Goal: Contribute content: Add original content to the website for others to see

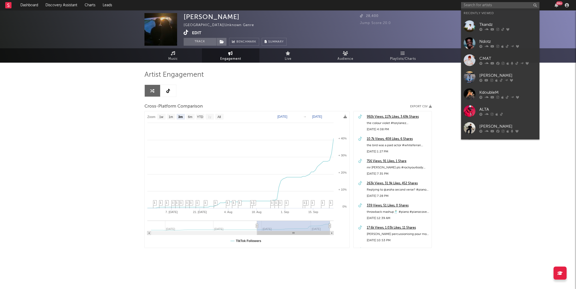
select select "3m"
click at [481, 2] on input "text" at bounding box center [500, 5] width 78 height 7
click at [500, 77] on div "[PERSON_NAME]" at bounding box center [508, 75] width 57 height 6
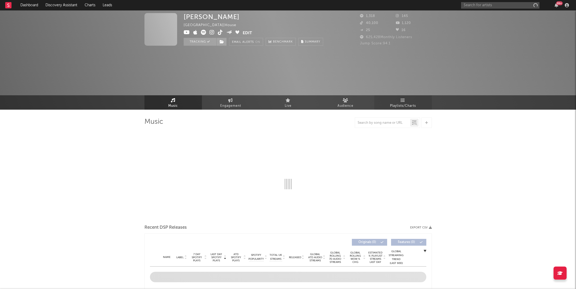
click at [411, 58] on div "[PERSON_NAME][GEOGRAPHIC_DATA] | House Edit Tracking Email Alerts On Benchmark …" at bounding box center [288, 59] width 576 height 99
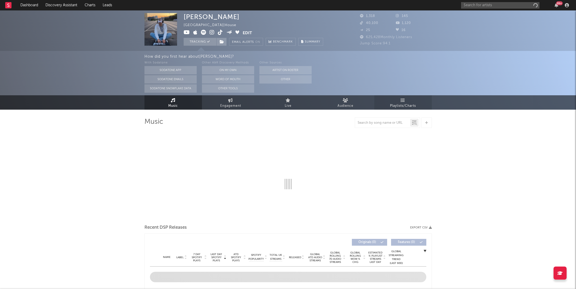
select select "1w"
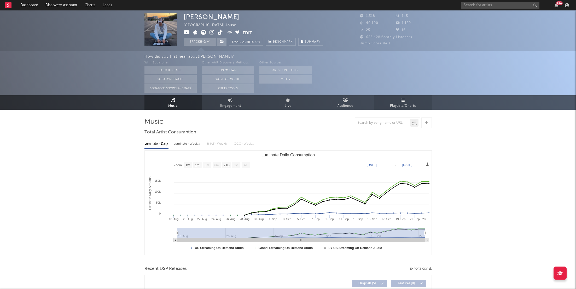
click at [406, 98] on link "Playlists/Charts" at bounding box center [403, 102] width 57 height 14
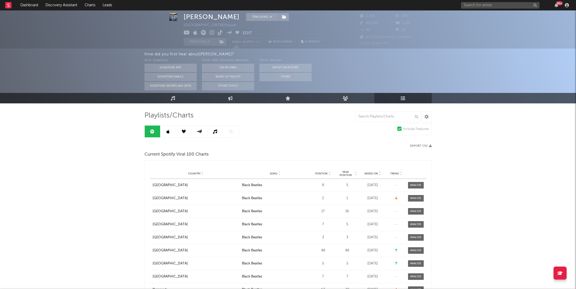
scroll to position [15, 0]
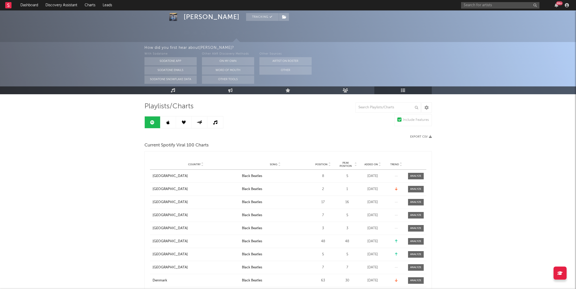
click at [172, 123] on link at bounding box center [168, 123] width 16 height 12
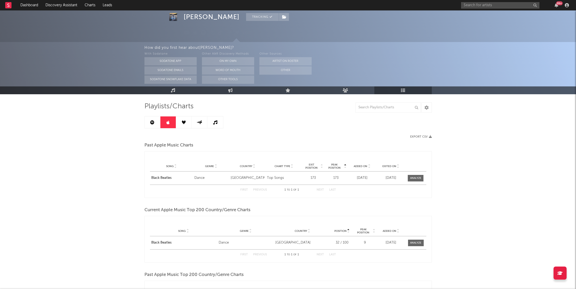
click at [189, 121] on link at bounding box center [184, 123] width 16 height 12
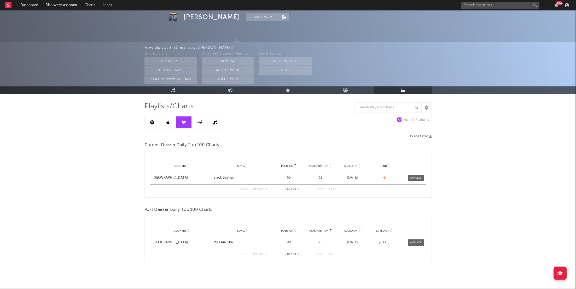
click at [202, 118] on link at bounding box center [200, 123] width 16 height 12
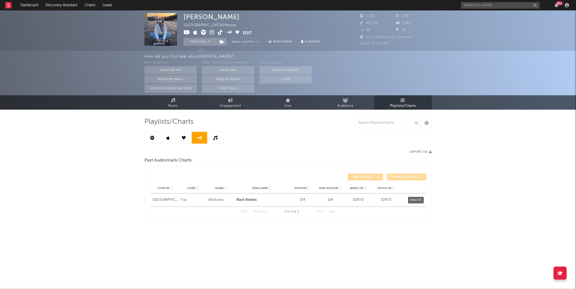
click at [215, 134] on link at bounding box center [216, 138] width 16 height 12
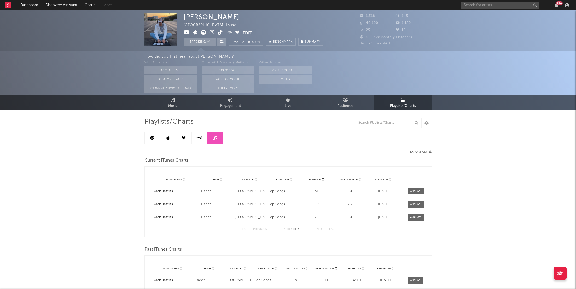
click at [198, 138] on icon at bounding box center [200, 138] width 6 height 4
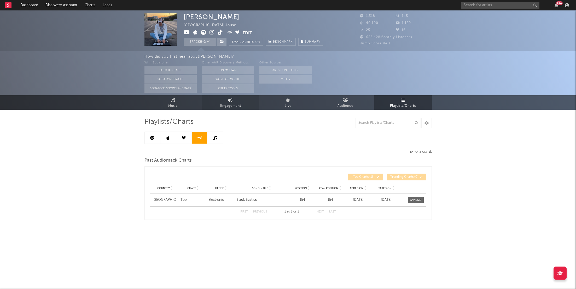
click at [231, 106] on span "Engagement" at bounding box center [230, 106] width 21 height 6
select select "1w"
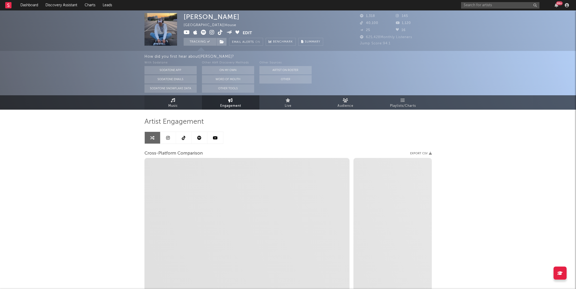
click at [181, 106] on link "Music" at bounding box center [173, 102] width 57 height 14
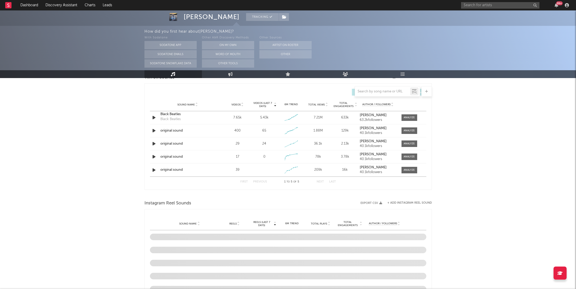
select select "1w"
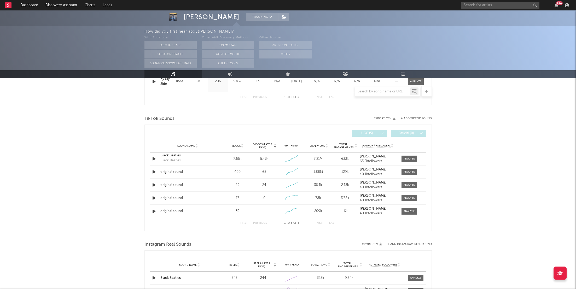
scroll to position [323, 0]
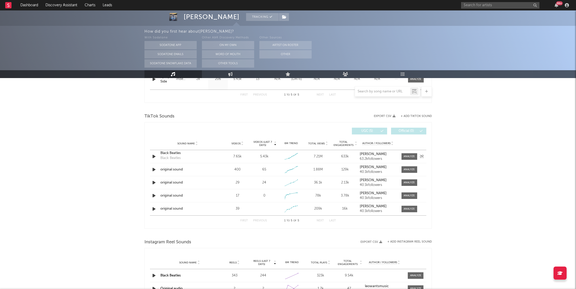
click at [419, 157] on div at bounding box center [423, 156] width 8 height 5
click at [408, 155] on div at bounding box center [409, 157] width 11 height 4
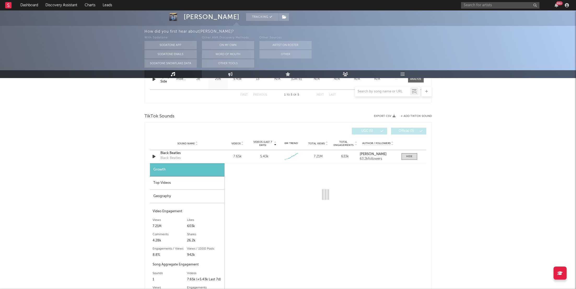
select select "1w"
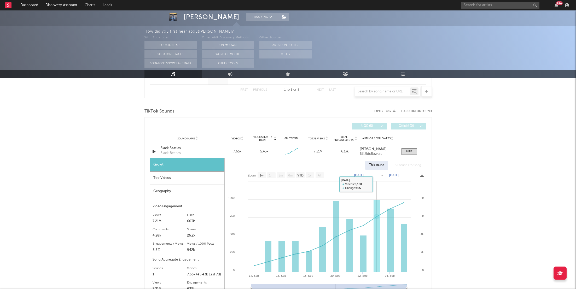
scroll to position [344, 0]
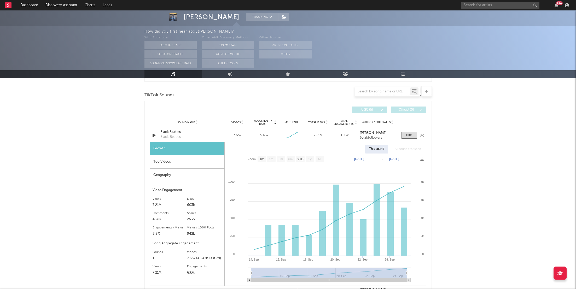
click at [173, 132] on div "Black Beatles" at bounding box center [187, 132] width 55 height 5
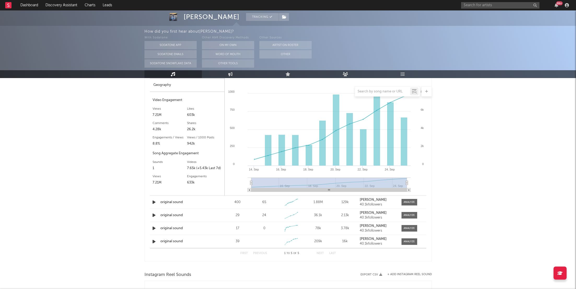
scroll to position [463, 0]
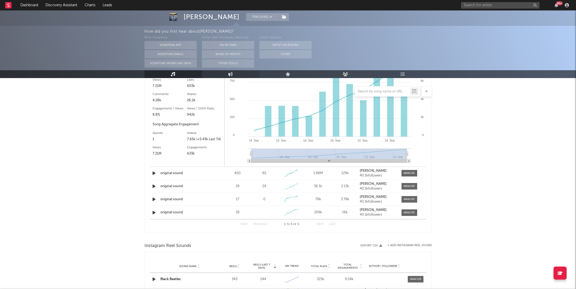
click at [235, 74] on link "Engagement" at bounding box center [230, 74] width 57 height 8
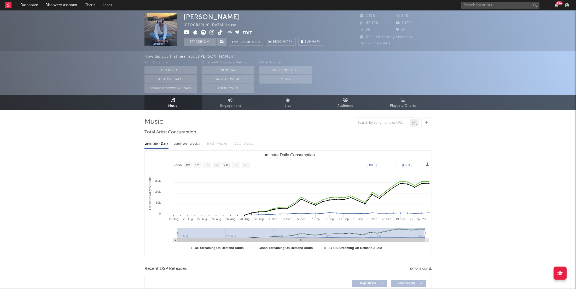
click at [221, 32] on icon at bounding box center [220, 32] width 5 height 5
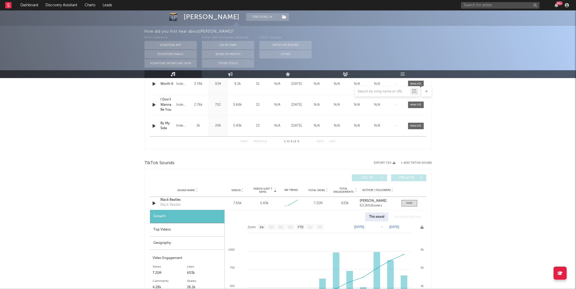
scroll to position [280, 0]
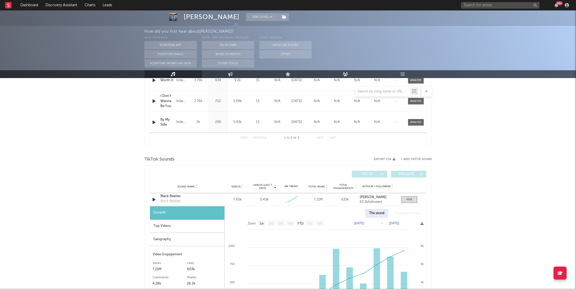
click at [417, 160] on button "+ Add TikTok Sound" at bounding box center [416, 159] width 31 height 3
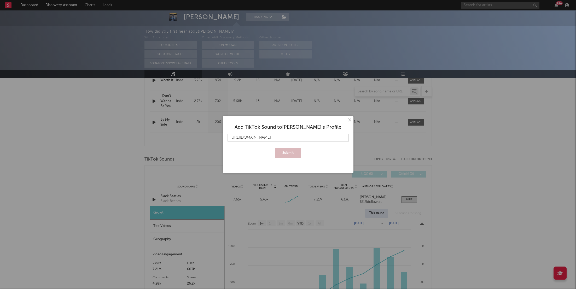
scroll to position [0, 7]
type input "[URL][DOMAIN_NAME]"
click at [275, 148] on button "Submit" at bounding box center [288, 153] width 26 height 10
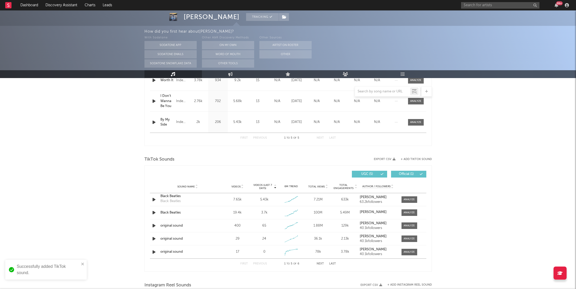
scroll to position [0, 0]
click at [406, 211] on div at bounding box center [409, 213] width 11 height 4
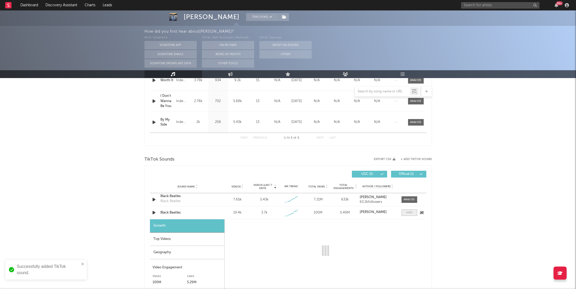
select select "1w"
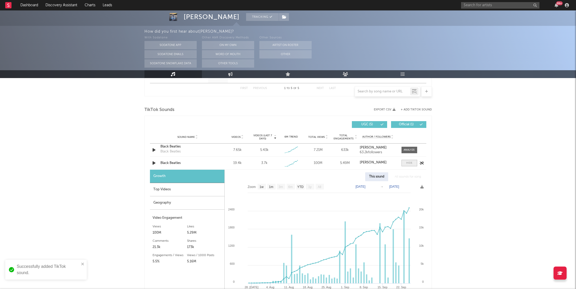
scroll to position [339, 0]
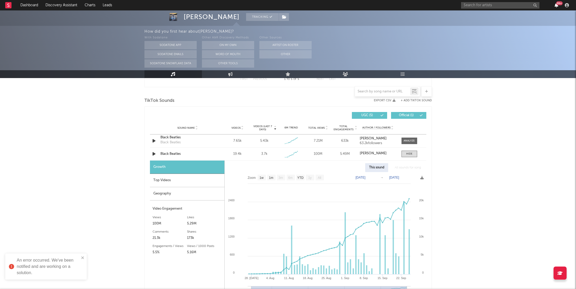
click at [557, 5] on icon "button" at bounding box center [557, 5] width 4 height 4
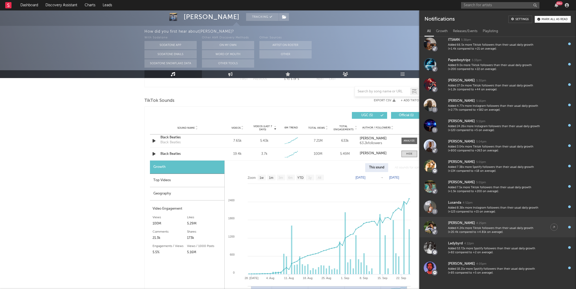
scroll to position [85, 0]
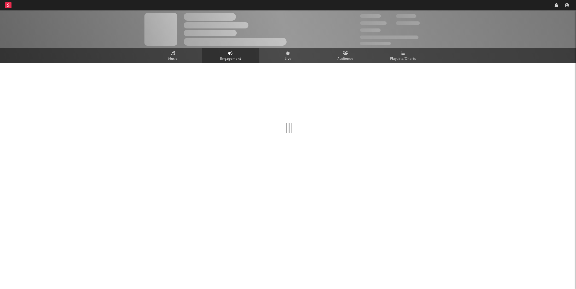
select select "1w"
